Goal: Transaction & Acquisition: Subscribe to service/newsletter

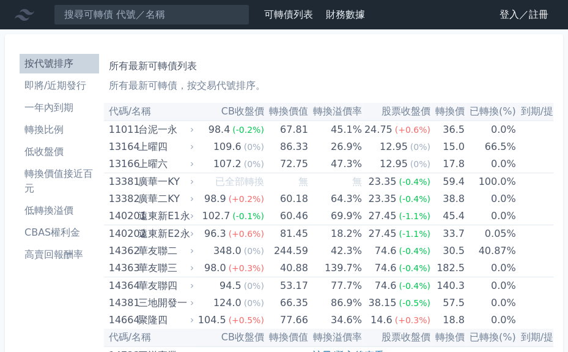
click at [515, 13] on link "登入／註冊" at bounding box center [524, 15] width 68 height 20
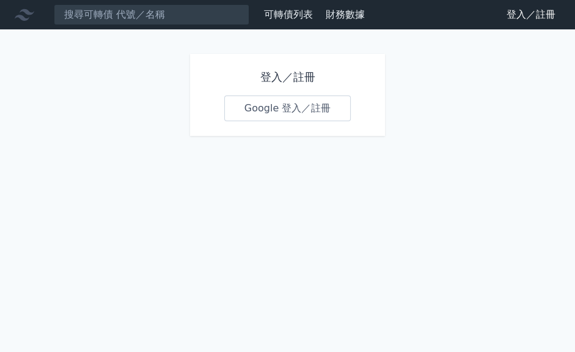
click at [311, 112] on link "Google 登入／註冊" at bounding box center [287, 108] width 127 height 26
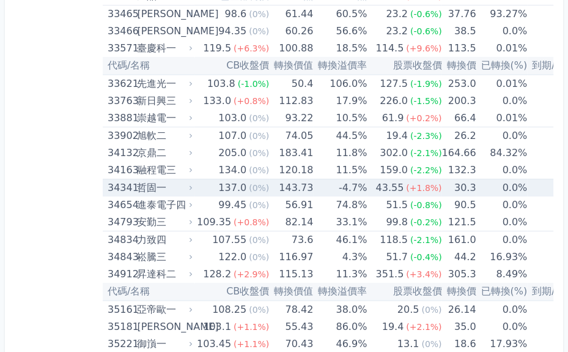
scroll to position [2543, 0]
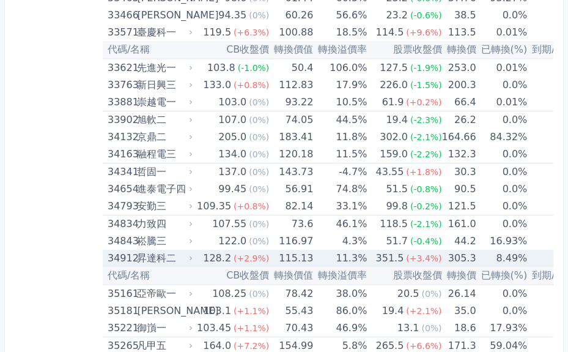
click at [183, 249] on div "昇達科二" at bounding box center [163, 257] width 53 height 17
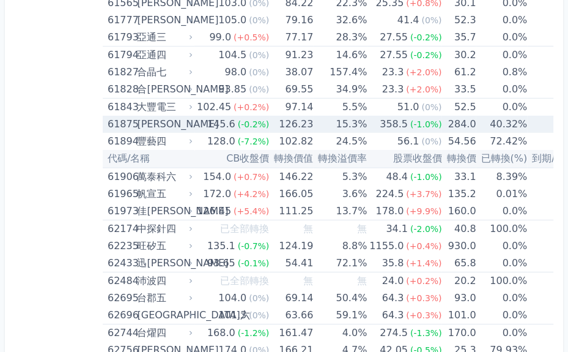
scroll to position [5331, 0]
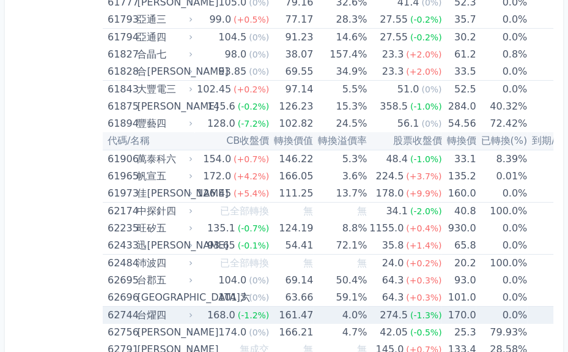
click at [183, 306] on div "台燿四" at bounding box center [163, 314] width 53 height 17
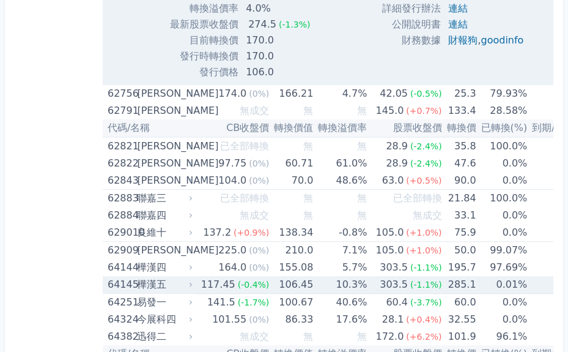
scroll to position [6016, 0]
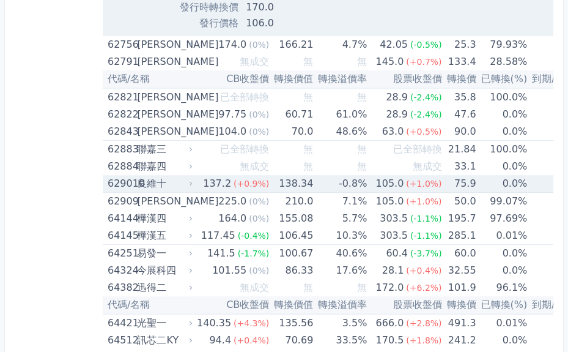
click at [163, 175] on div "良維十" at bounding box center [163, 183] width 53 height 17
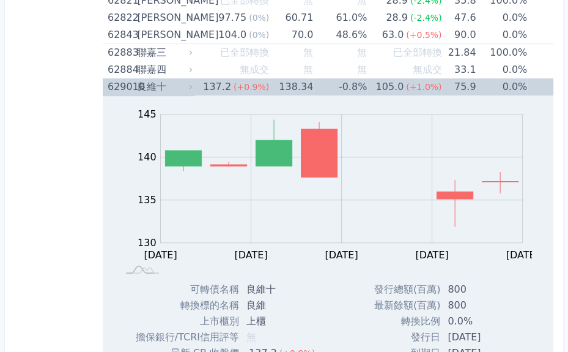
scroll to position [6065, 0]
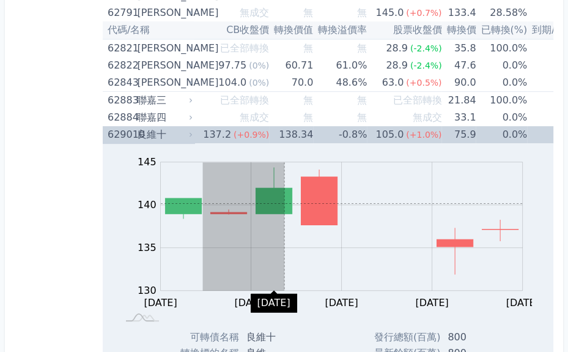
click at [326, 188] on g "Zoom Out" at bounding box center [341, 226] width 363 height 129
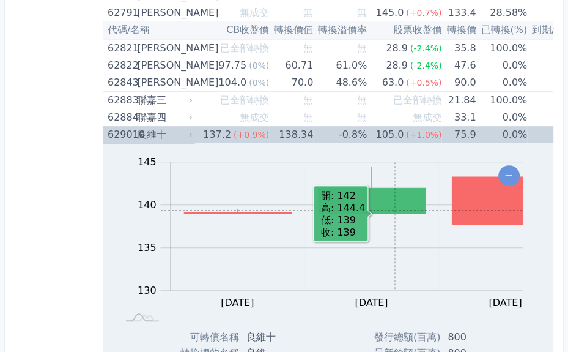
click at [396, 196] on icon "Series" at bounding box center [371, 201] width 107 height 26
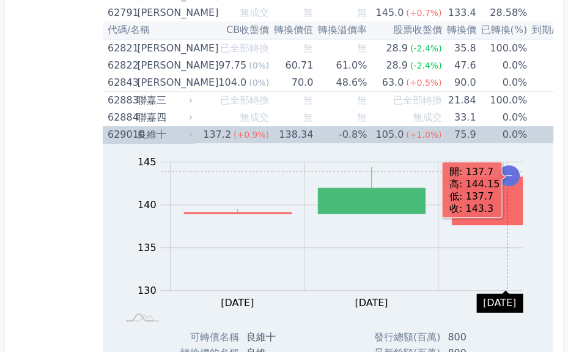
click at [509, 165] on icon "Chart" at bounding box center [508, 175] width 21 height 21
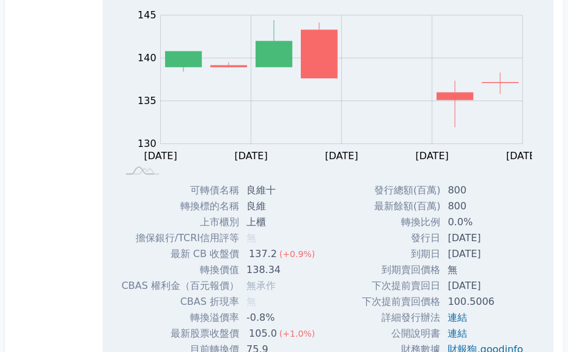
scroll to position [6212, 0]
